Goal: Find specific page/section: Find specific page/section

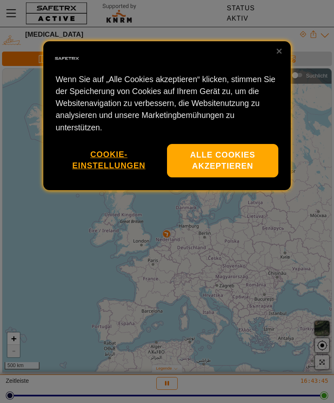
click at [226, 153] on button "Alle Cookies akzeptieren" at bounding box center [222, 160] width 111 height 33
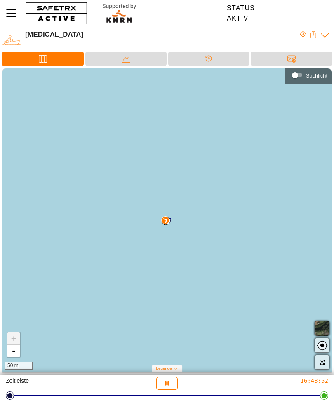
click at [161, 226] on div "+ - 50 m" at bounding box center [166, 220] width 329 height 303
click at [170, 215] on div "+ - 50 m" at bounding box center [166, 220] width 329 height 303
click at [328, 394] on div at bounding box center [324, 396] width 8 height 8
click at [10, 397] on div at bounding box center [167, 396] width 314 height 2
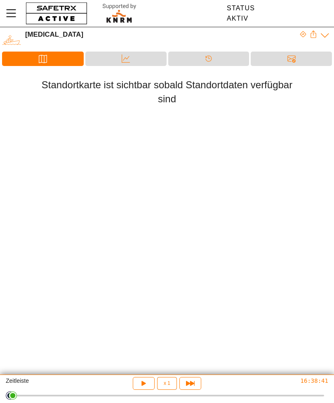
click at [16, 397] on div at bounding box center [13, 396] width 8 height 8
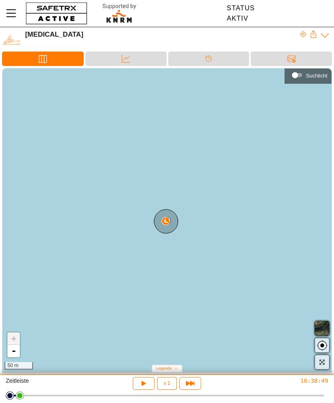
click at [26, 399] on div at bounding box center [167, 396] width 314 height 12
click at [31, 399] on div at bounding box center [29, 396] width 8 height 8
click at [206, 395] on div at bounding box center [167, 396] width 314 height 12
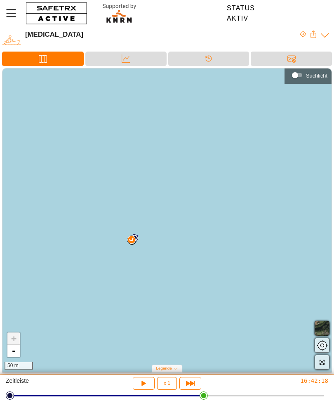
click at [297, 398] on div at bounding box center [167, 396] width 314 height 12
click at [330, 398] on div "Zeitleiste x 1 1 16:44:00" at bounding box center [167, 389] width 334 height 28
click at [320, 398] on div at bounding box center [167, 396] width 314 height 12
